Goal: Information Seeking & Learning: Compare options

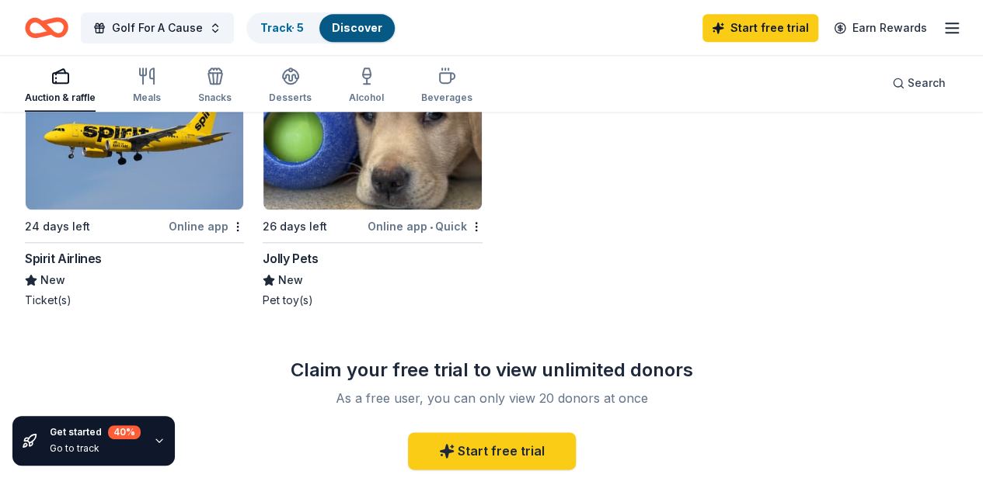
scroll to position [828, 0]
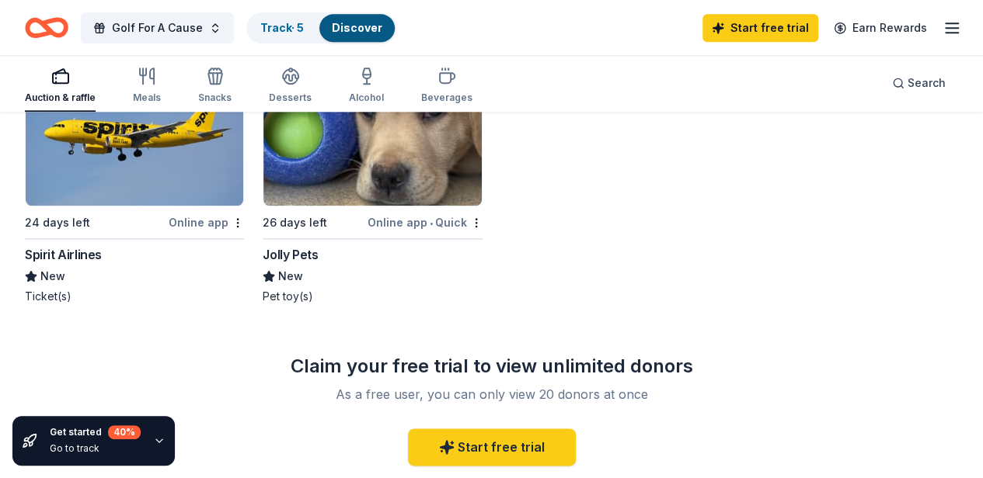
click at [211, 220] on div "Online app" at bounding box center [206, 222] width 75 height 19
click at [200, 216] on div "Online app" at bounding box center [206, 222] width 75 height 19
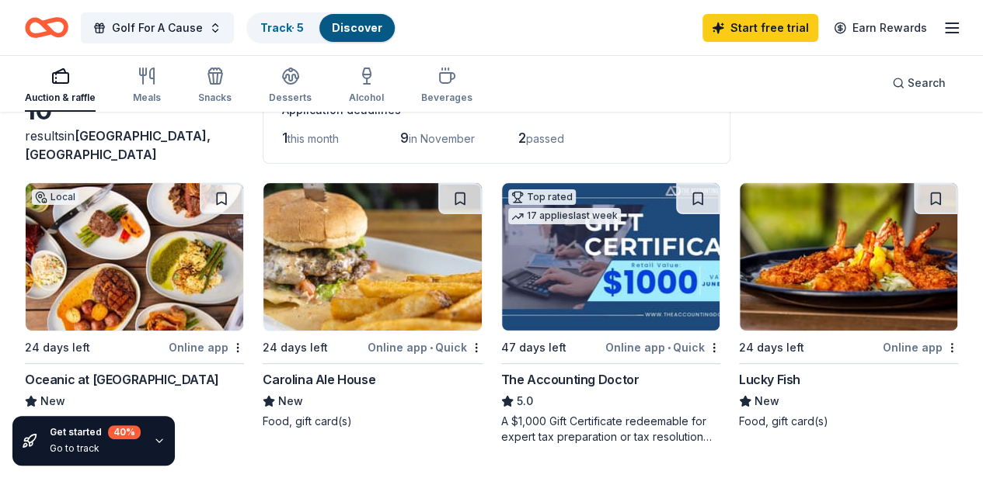
scroll to position [95, 0]
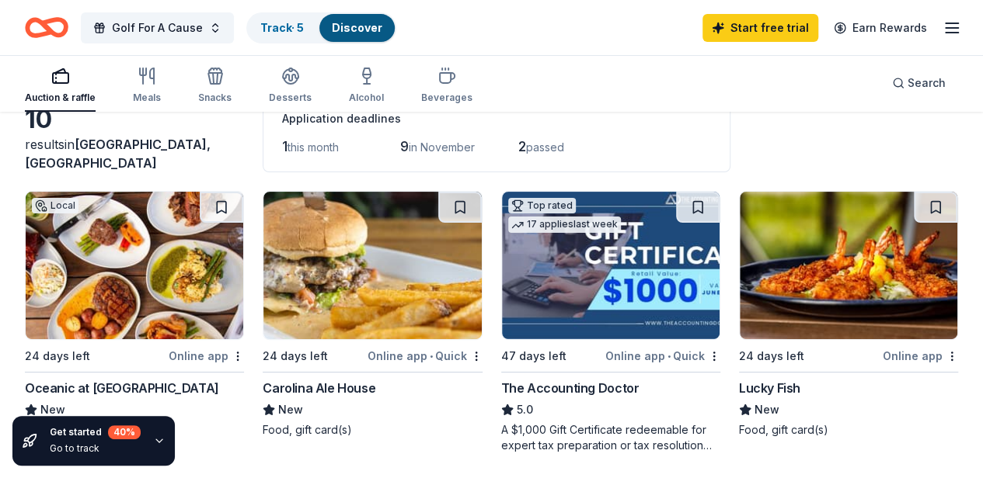
click at [923, 351] on div "Online app" at bounding box center [919, 355] width 75 height 19
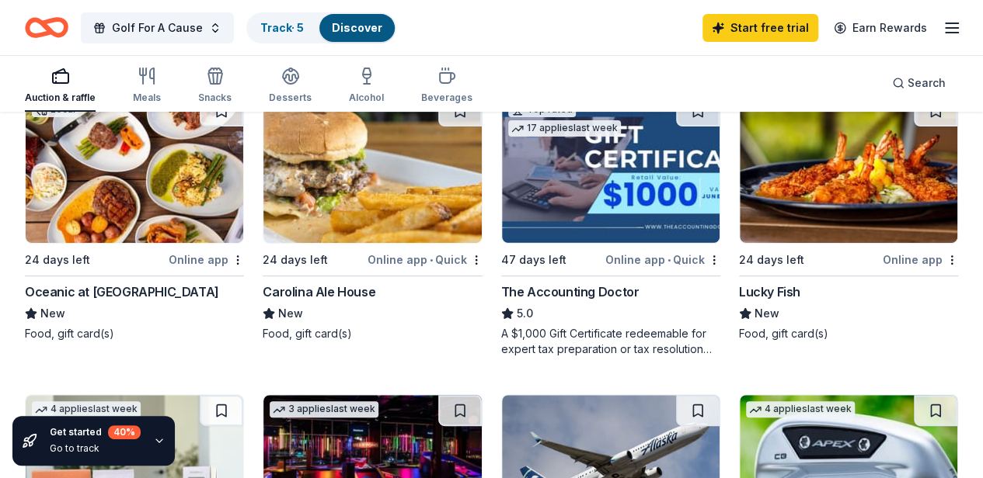
scroll to position [198, 0]
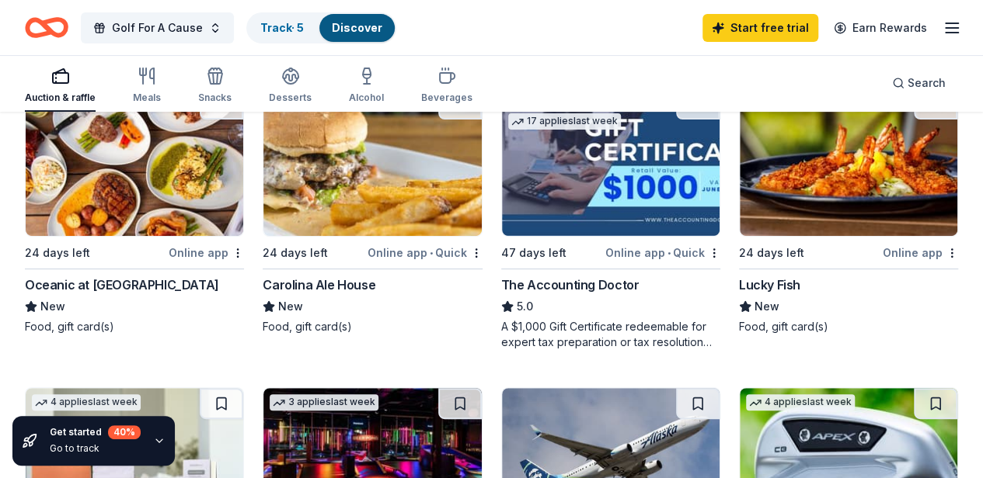
click at [409, 249] on div "Online app • Quick" at bounding box center [424, 252] width 115 height 19
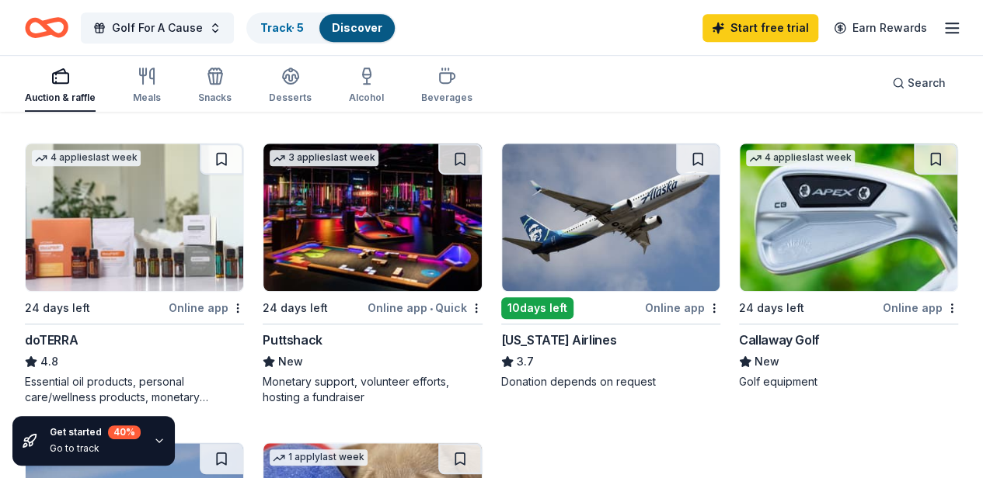
scroll to position [466, 0]
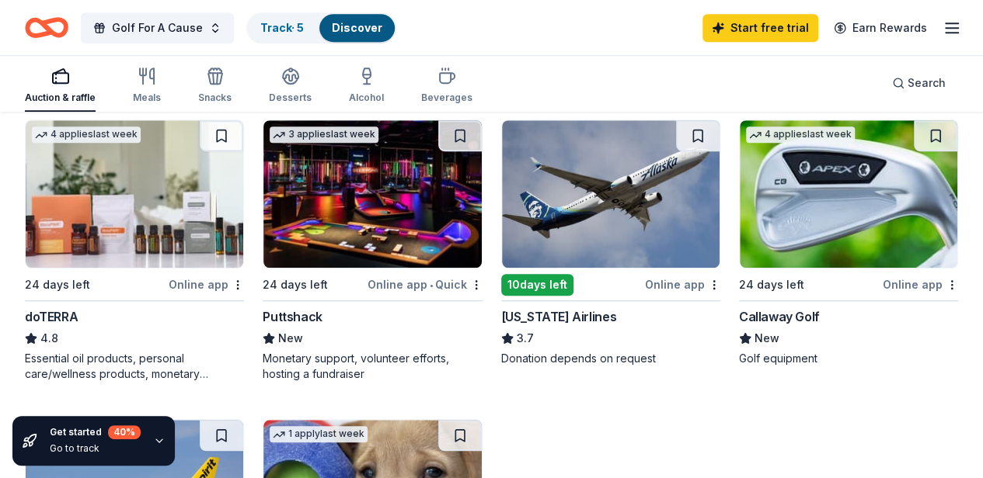
click at [373, 215] on img at bounding box center [371, 194] width 217 height 148
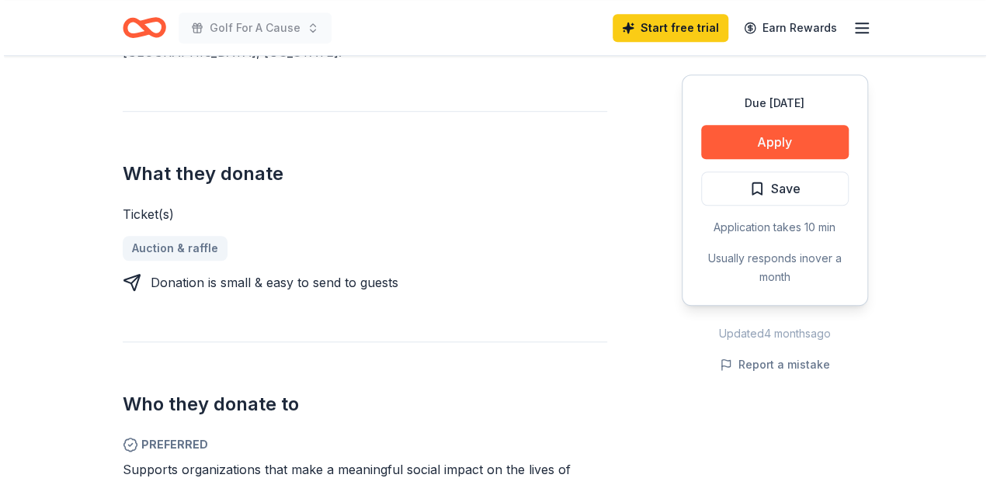
scroll to position [517, 0]
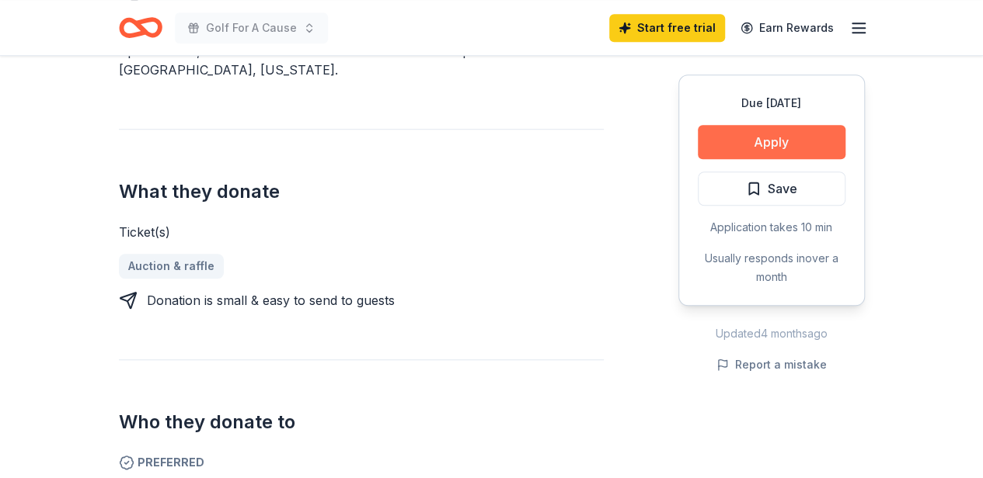
click at [743, 149] on button "Apply" at bounding box center [771, 142] width 148 height 34
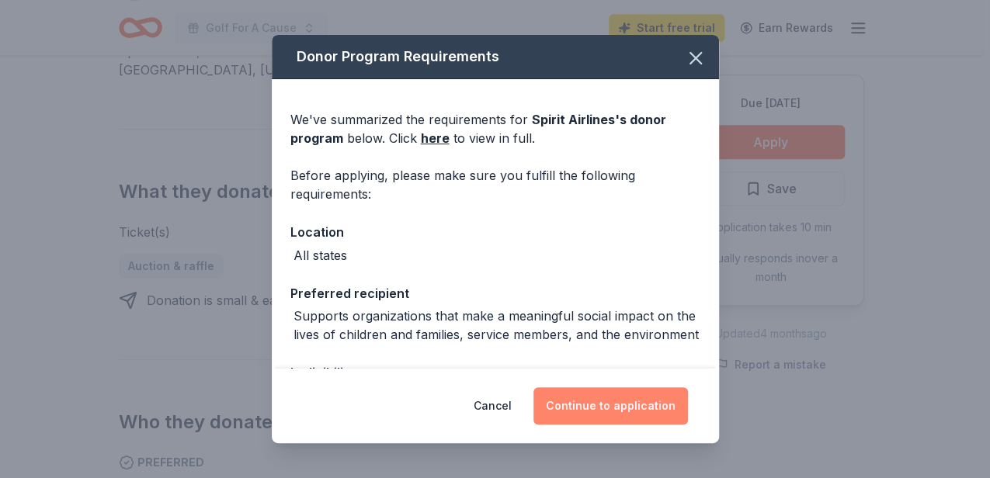
click at [622, 405] on button "Continue to application" at bounding box center [611, 406] width 155 height 37
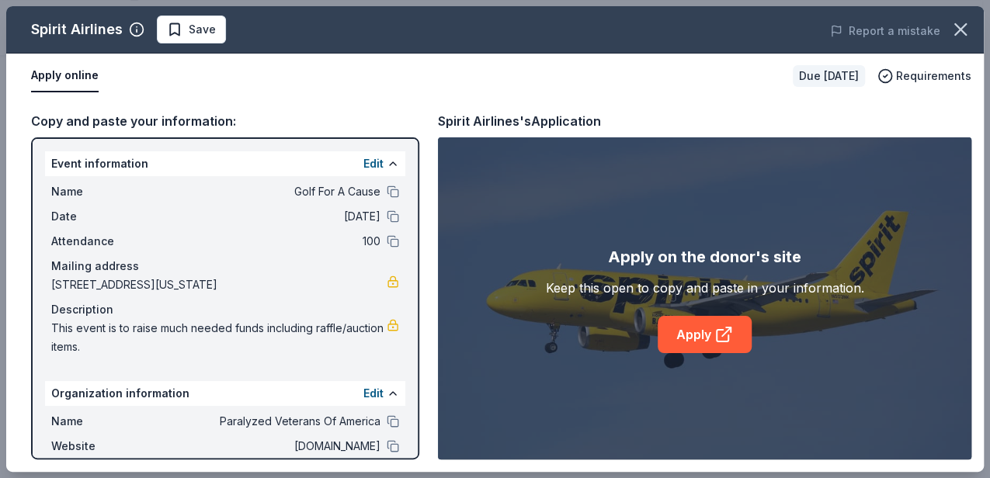
scroll to position [0, 0]
click at [690, 329] on link "Apply" at bounding box center [705, 334] width 94 height 37
click at [709, 335] on link "Apply" at bounding box center [705, 334] width 94 height 37
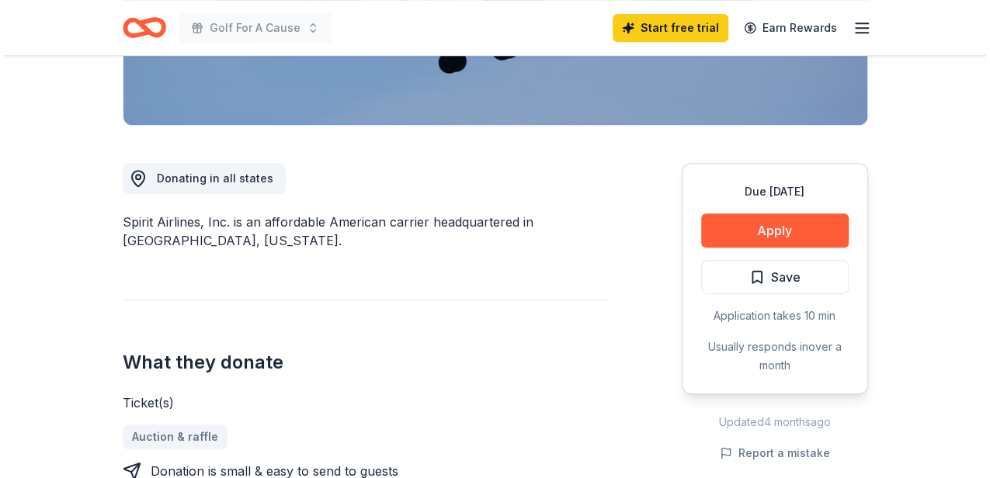
scroll to position [362, 0]
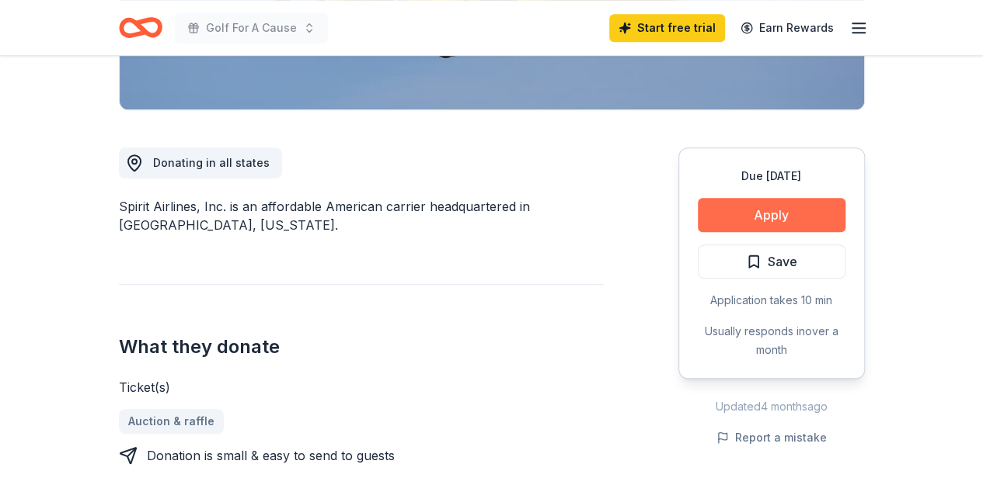
click at [779, 211] on button "Apply" at bounding box center [771, 215] width 148 height 34
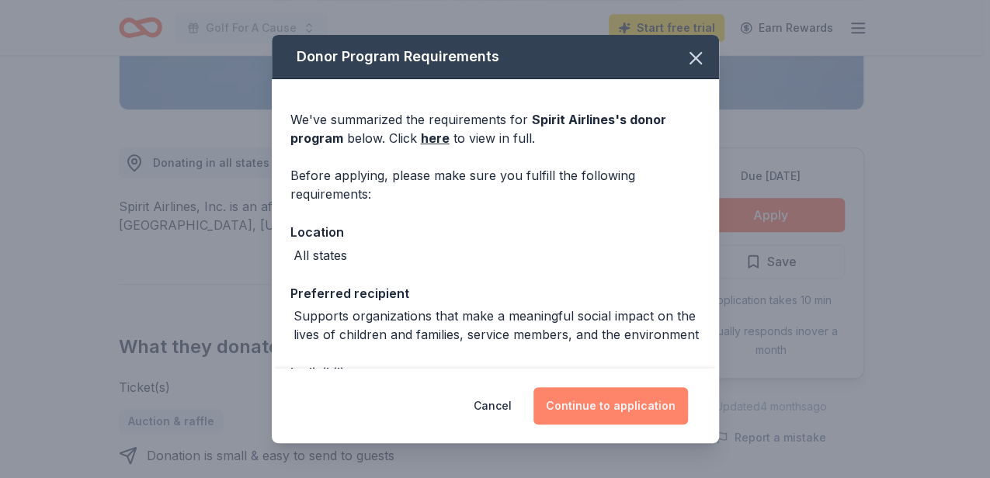
click at [609, 398] on button "Continue to application" at bounding box center [611, 406] width 155 height 37
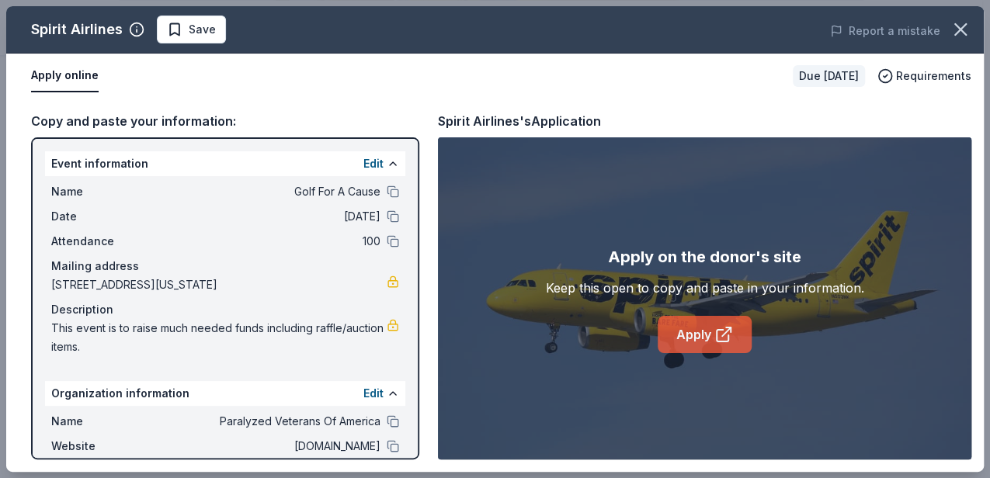
click at [684, 330] on link "Apply" at bounding box center [705, 334] width 94 height 37
click at [671, 329] on link "Apply" at bounding box center [705, 334] width 94 height 37
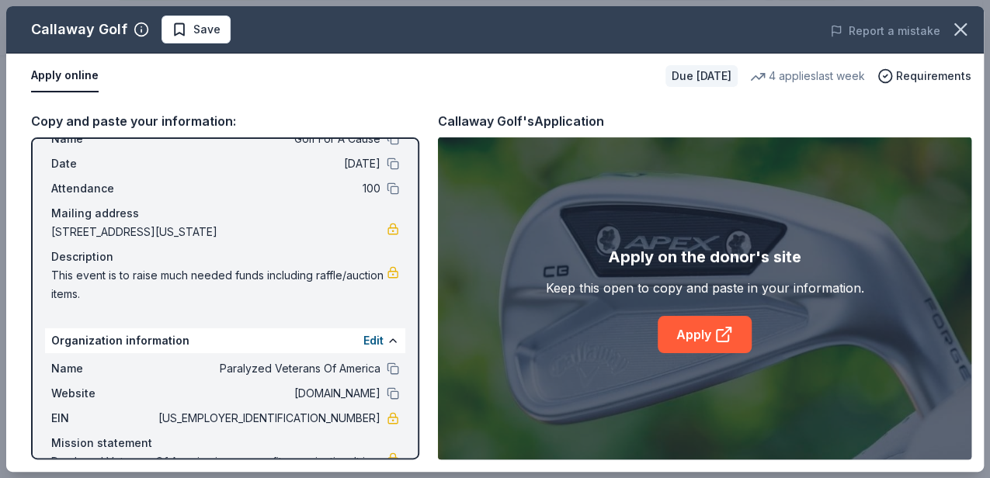
scroll to position [103, 0]
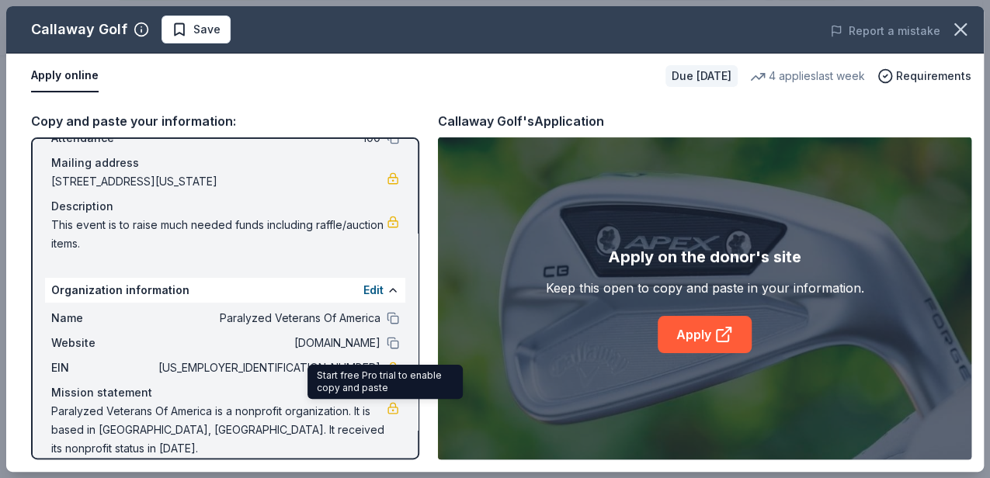
click at [387, 405] on link at bounding box center [393, 408] width 12 height 12
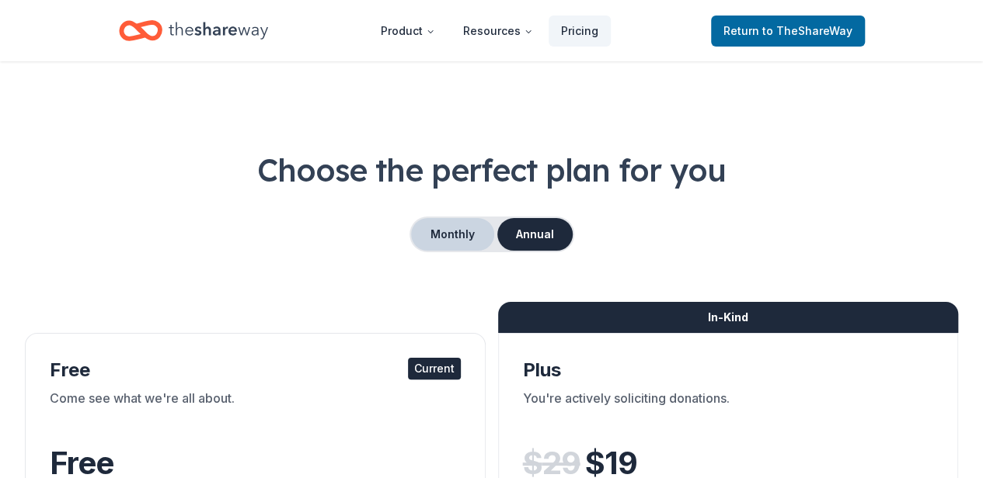
click at [469, 238] on button "Monthly" at bounding box center [452, 234] width 83 height 33
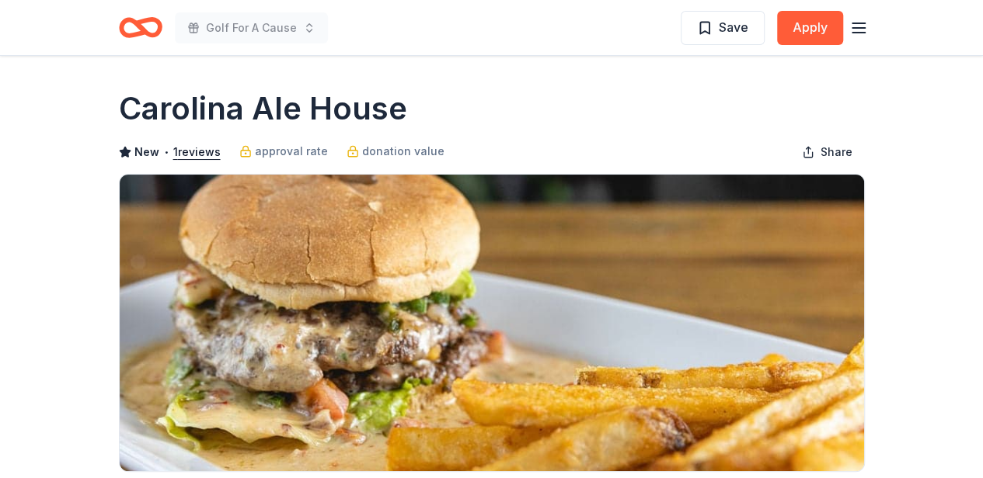
drag, startPoint x: 403, startPoint y: 110, endPoint x: 132, endPoint y: 119, distance: 271.2
click at [132, 119] on h1 "Carolina Ale House" at bounding box center [263, 108] width 288 height 43
